Goal: Download file/media

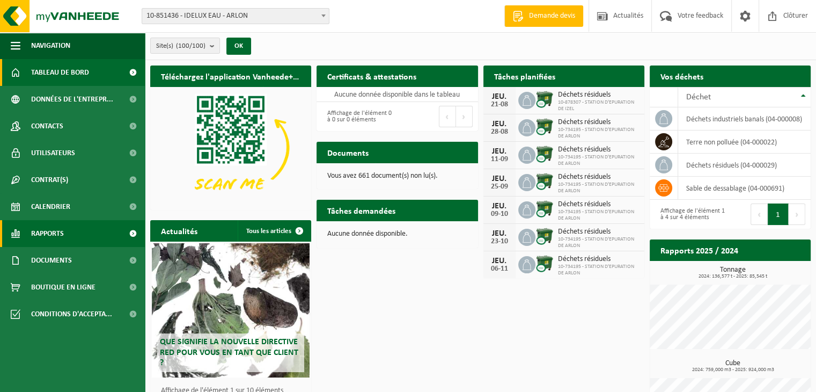
click at [56, 234] on span "Rapports" at bounding box center [47, 233] width 33 height 27
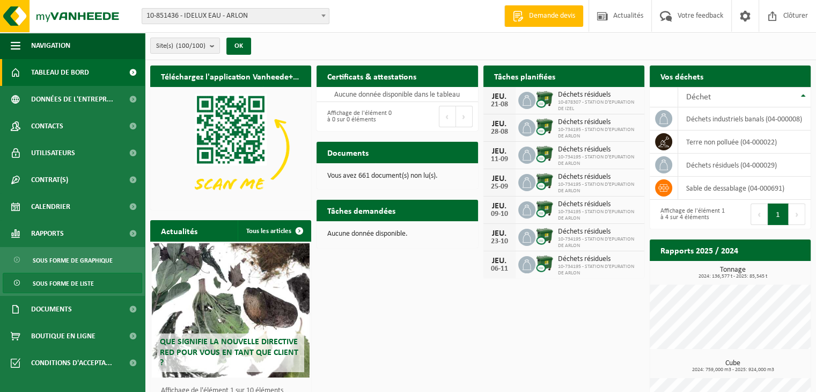
click at [78, 280] on span "Sous forme de liste" at bounding box center [63, 283] width 61 height 20
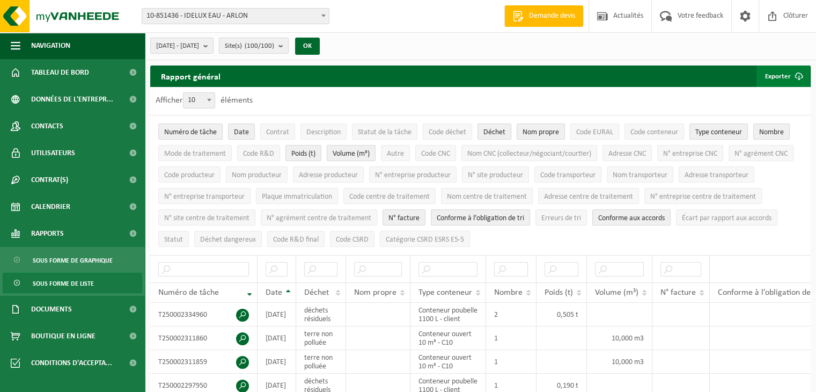
click at [784, 75] on button "Exporter" at bounding box center [783, 75] width 53 height 21
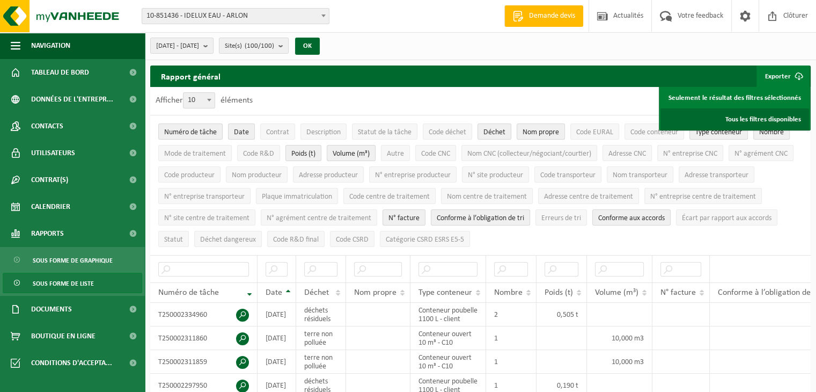
click at [753, 113] on link "Tous les filtres disponibles" at bounding box center [735, 118] width 149 height 21
drag, startPoint x: 798, startPoint y: 19, endPoint x: 597, endPoint y: 4, distance: 201.7
click at [798, 19] on span "Clôturer" at bounding box center [796, 16] width 30 height 32
